Goal: Navigation & Orientation: Find specific page/section

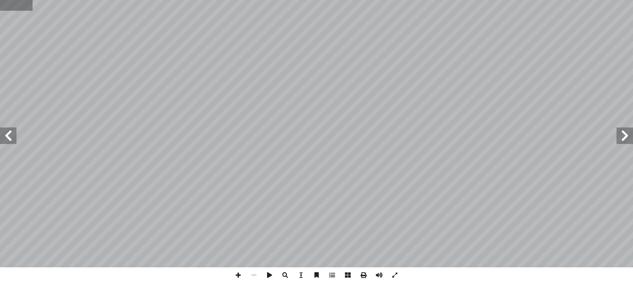
click at [13, 6] on input "text" at bounding box center [16, 5] width 33 height 11
type input "**"
click at [631, 136] on span at bounding box center [625, 135] width 16 height 16
click at [237, 272] on span at bounding box center [238, 275] width 16 height 16
click at [381, 275] on span at bounding box center [379, 275] width 16 height 16
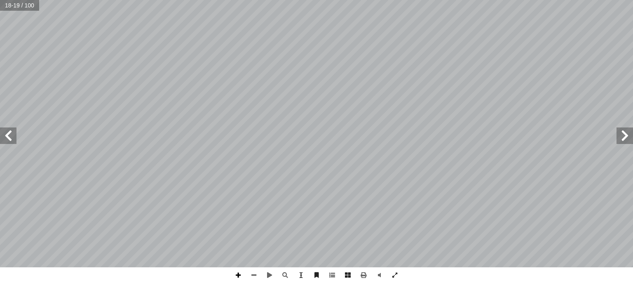
click at [242, 276] on span at bounding box center [238, 275] width 16 height 16
click at [476, 75] on html "الصفحة الرئيسية الصف الأول الصف الثاني الصف الثالث الصف الرابع الصف الخامس الصف…" at bounding box center [316, 37] width 633 height 75
